Goal: Task Accomplishment & Management: Use online tool/utility

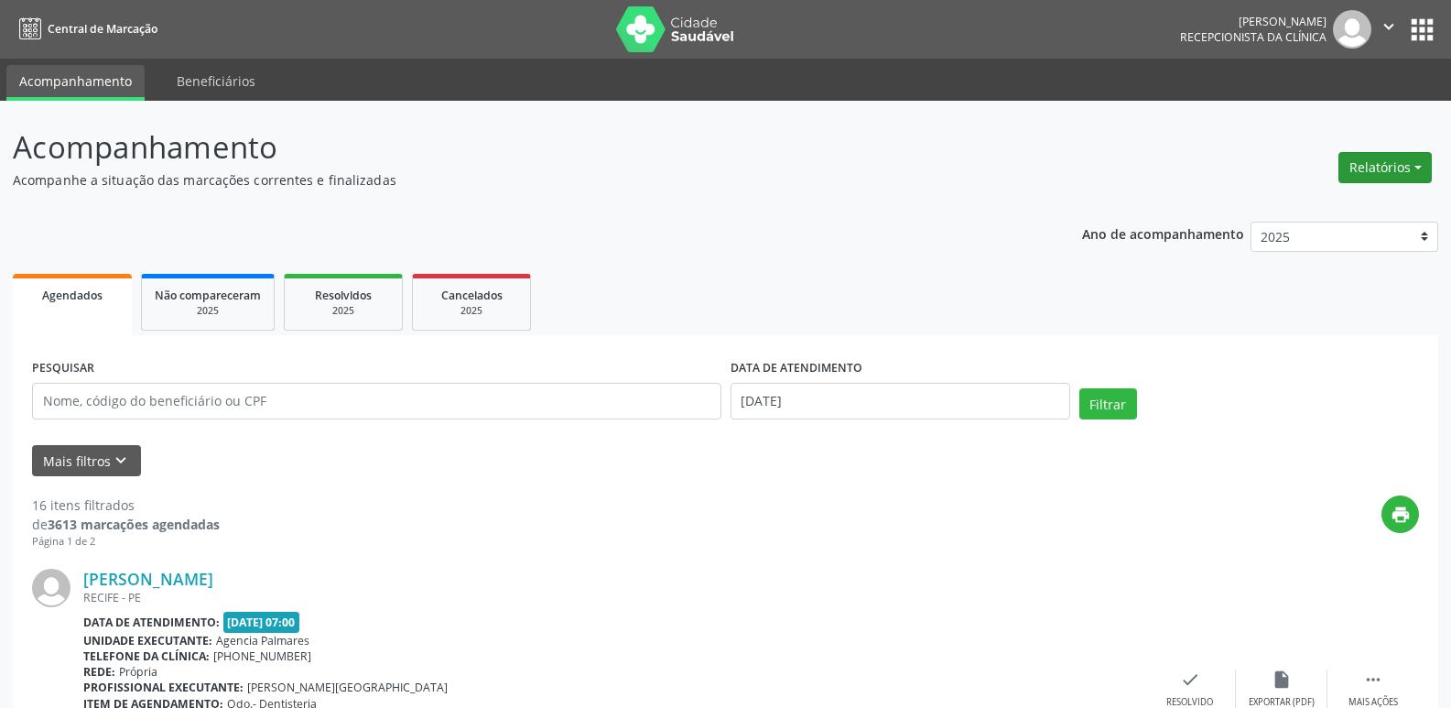
click at [1414, 166] on button "Relatórios" at bounding box center [1384, 167] width 93 height 31
click at [1306, 205] on link "Agendamentos" at bounding box center [1334, 207] width 197 height 26
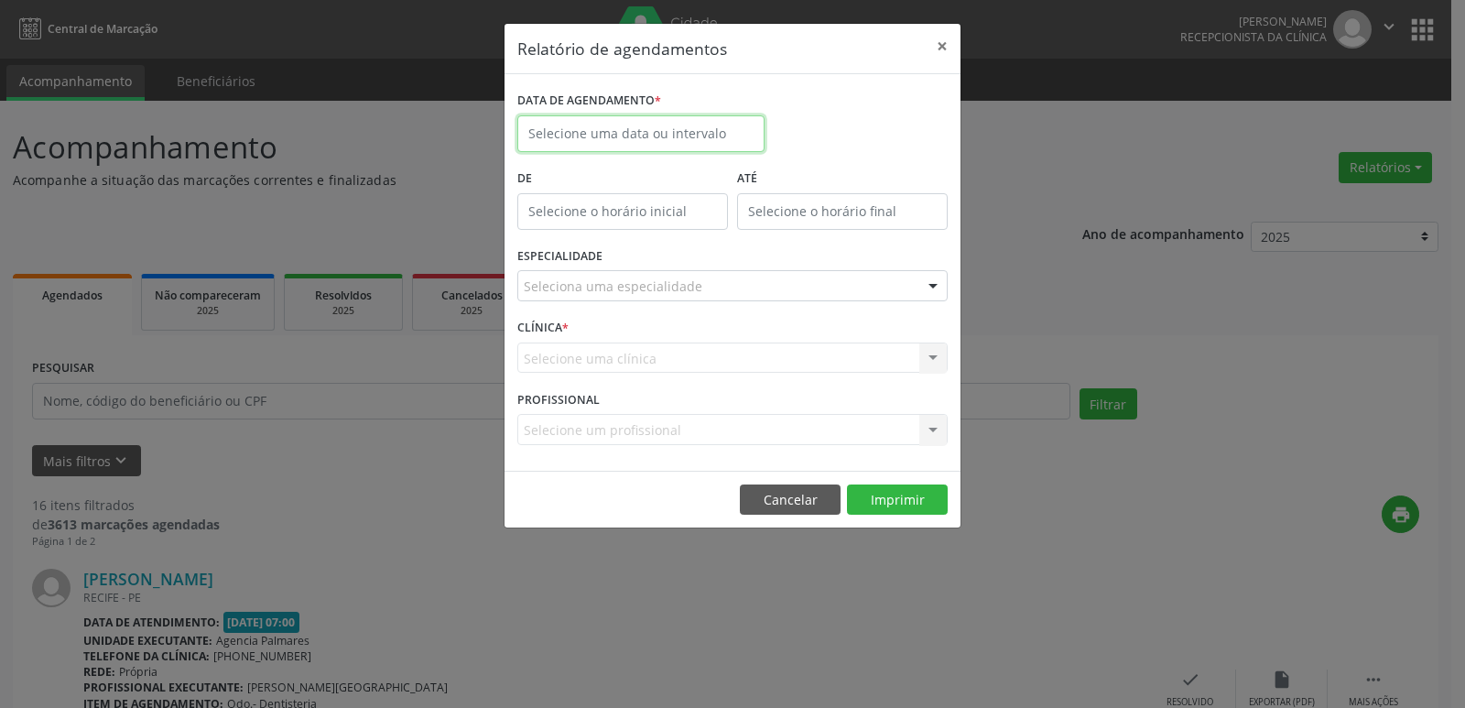
click at [620, 134] on input "text" at bounding box center [640, 133] width 247 height 37
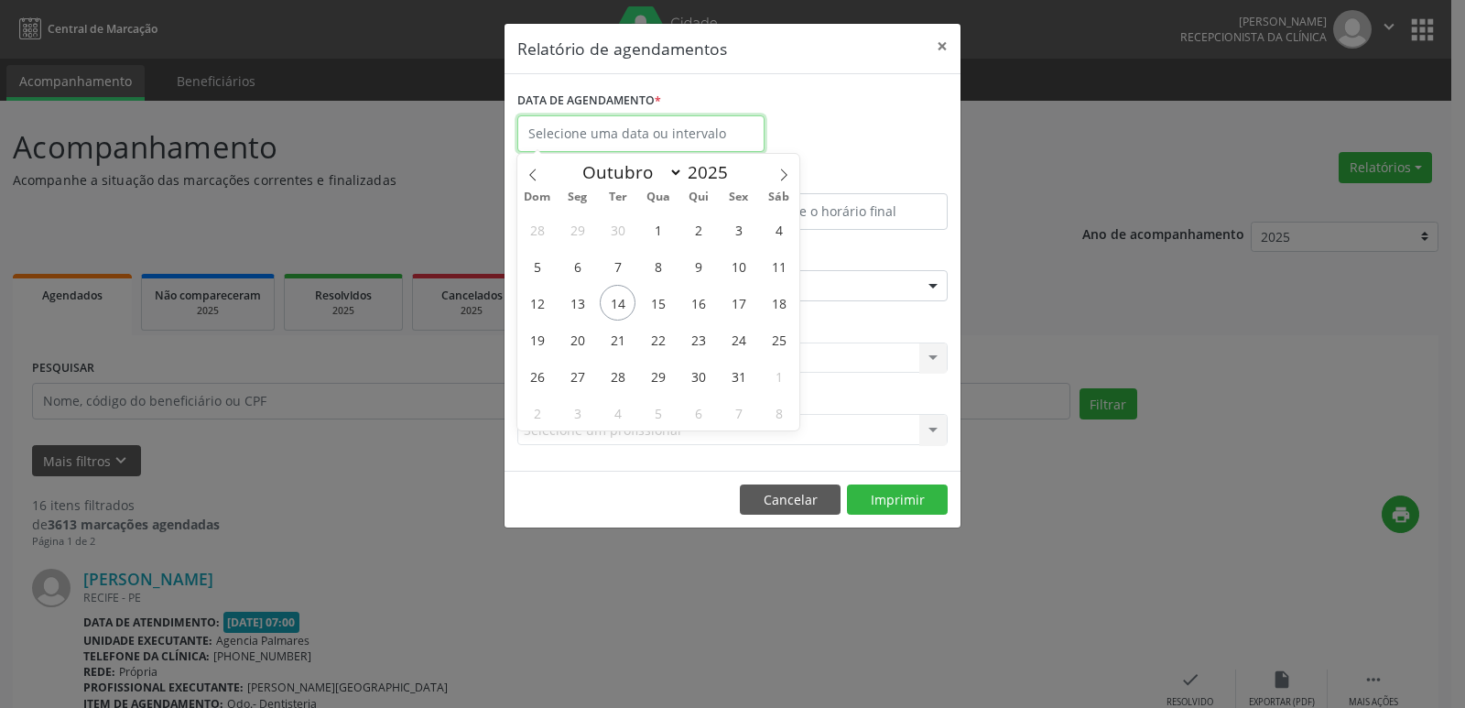
click at [620, 134] on input "text" at bounding box center [640, 133] width 247 height 37
click at [658, 304] on span "15" at bounding box center [658, 303] width 36 height 36
type input "[DATE]"
click at [658, 304] on span "15" at bounding box center [658, 303] width 36 height 36
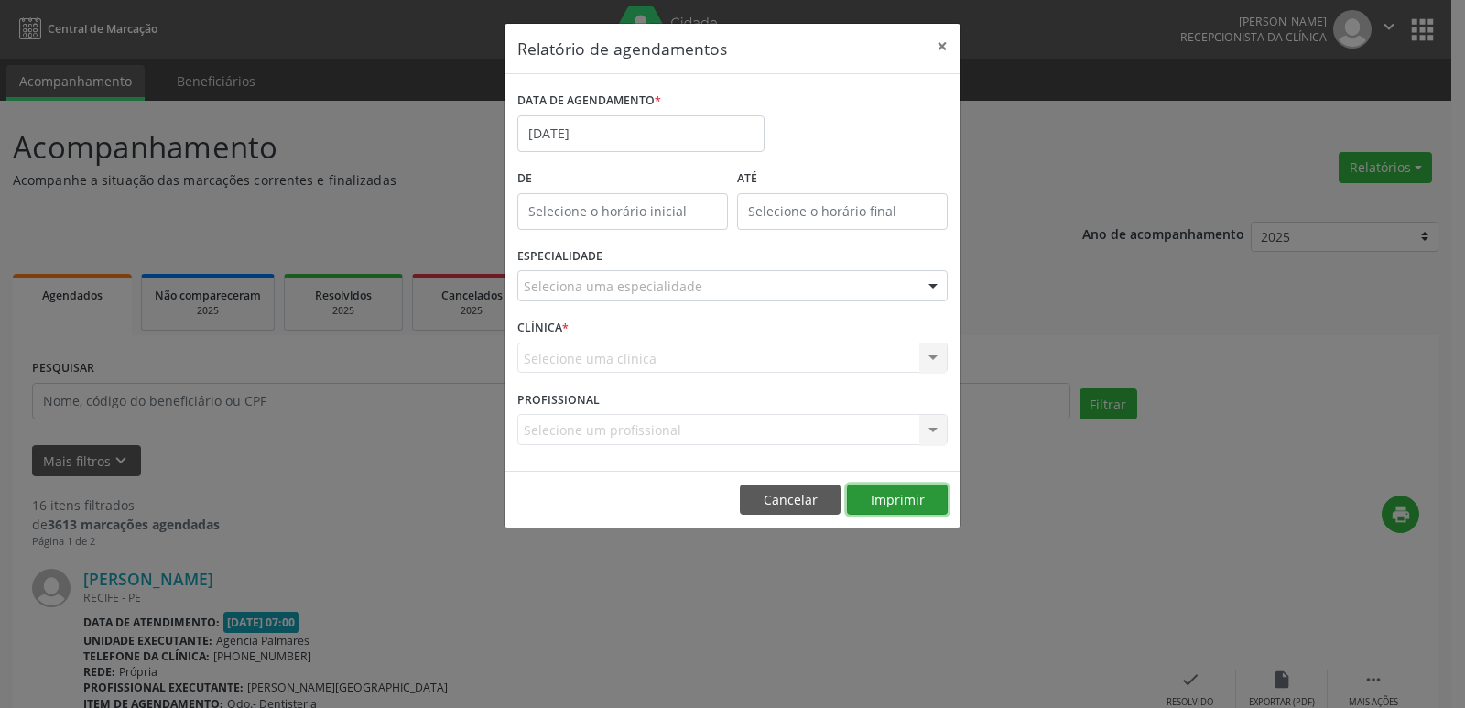
click at [892, 498] on button "Imprimir" at bounding box center [897, 499] width 101 height 31
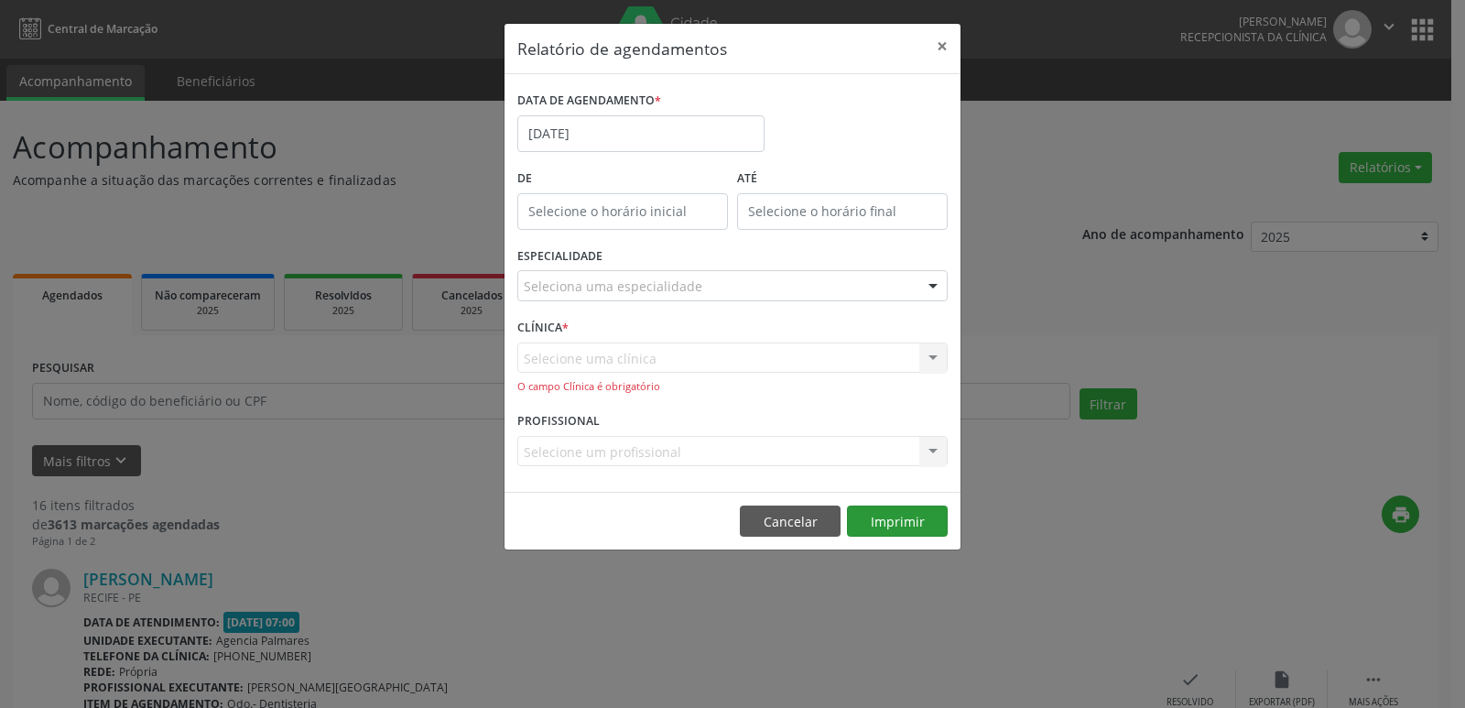
click at [892, 498] on footer "Cancelar Imprimir" at bounding box center [732, 521] width 456 height 58
click at [841, 389] on div "O campo Clínica é obrigatório" at bounding box center [732, 387] width 430 height 16
click at [932, 284] on div at bounding box center [932, 286] width 27 height 31
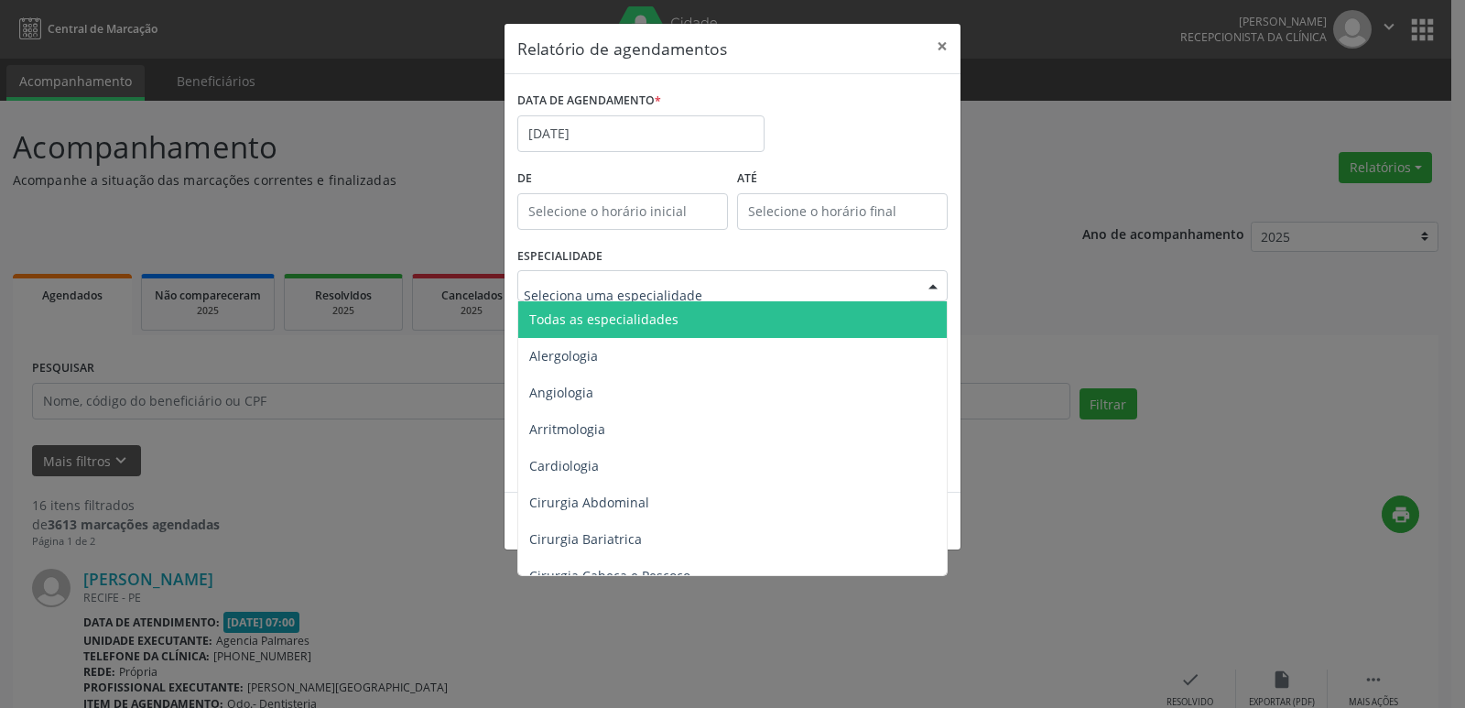
click at [803, 320] on span "Todas as especialidades" at bounding box center [733, 319] width 431 height 37
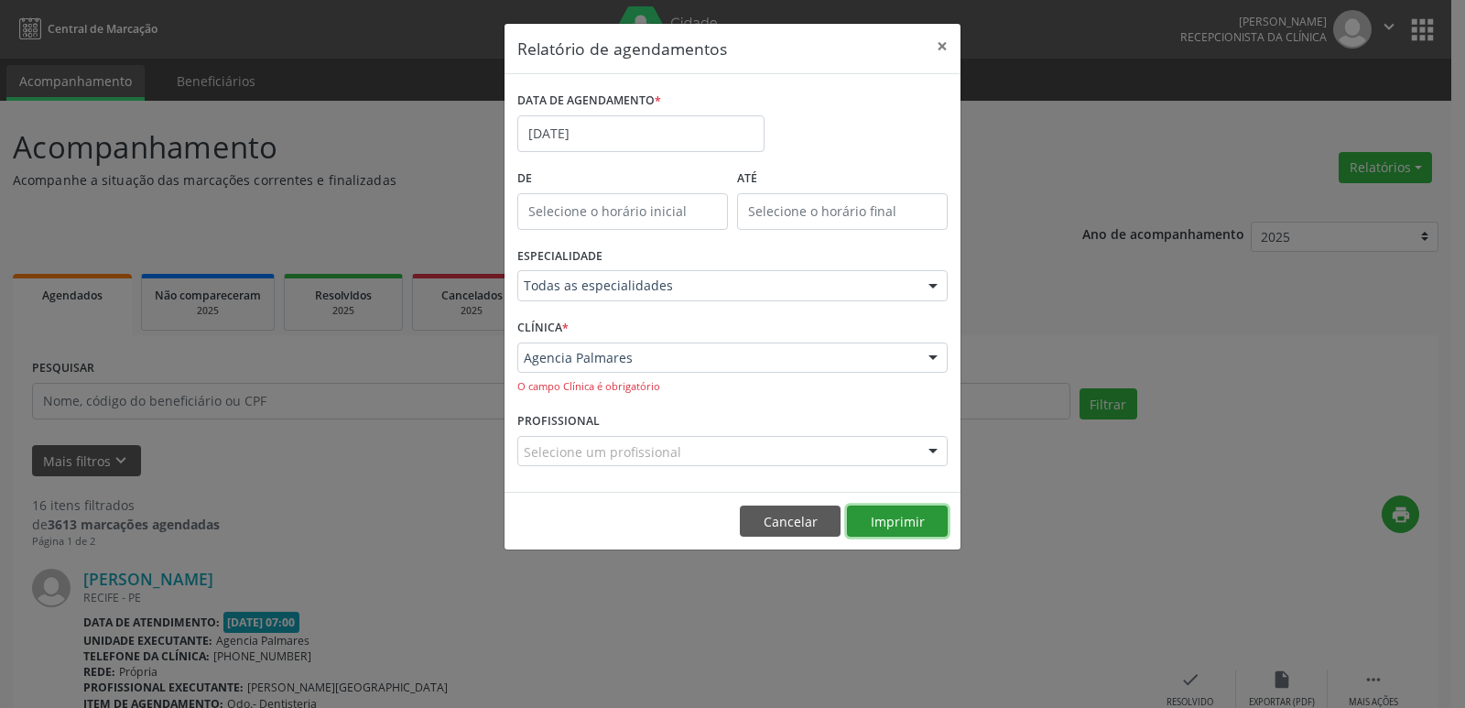
click at [889, 518] on button "Imprimir" at bounding box center [897, 520] width 101 height 31
